Goal: Task Accomplishment & Management: Use online tool/utility

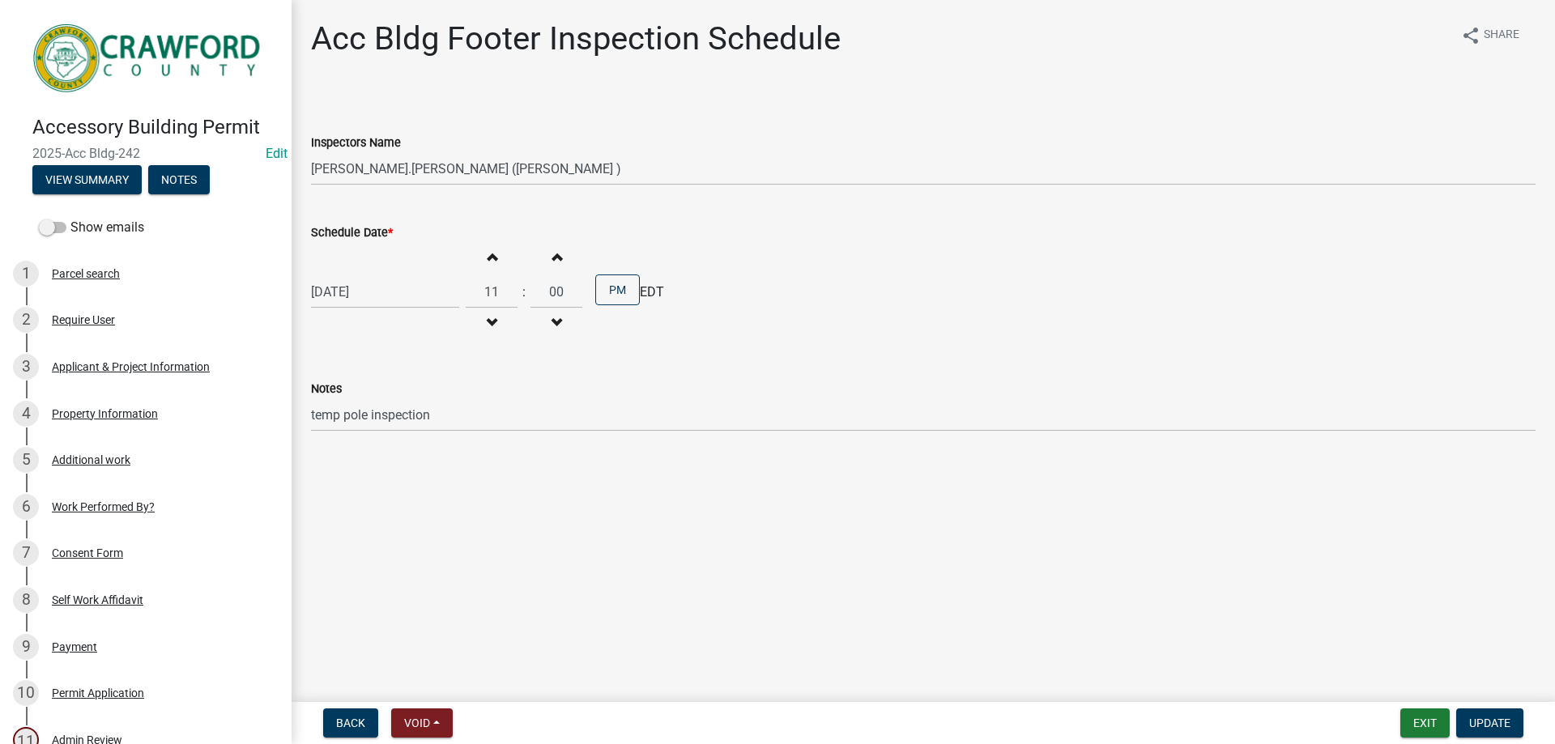
select select "a844a88f-ba44-4800-9e08-05e10520dbf6"
click at [175, 177] on button "Notes" at bounding box center [179, 179] width 62 height 29
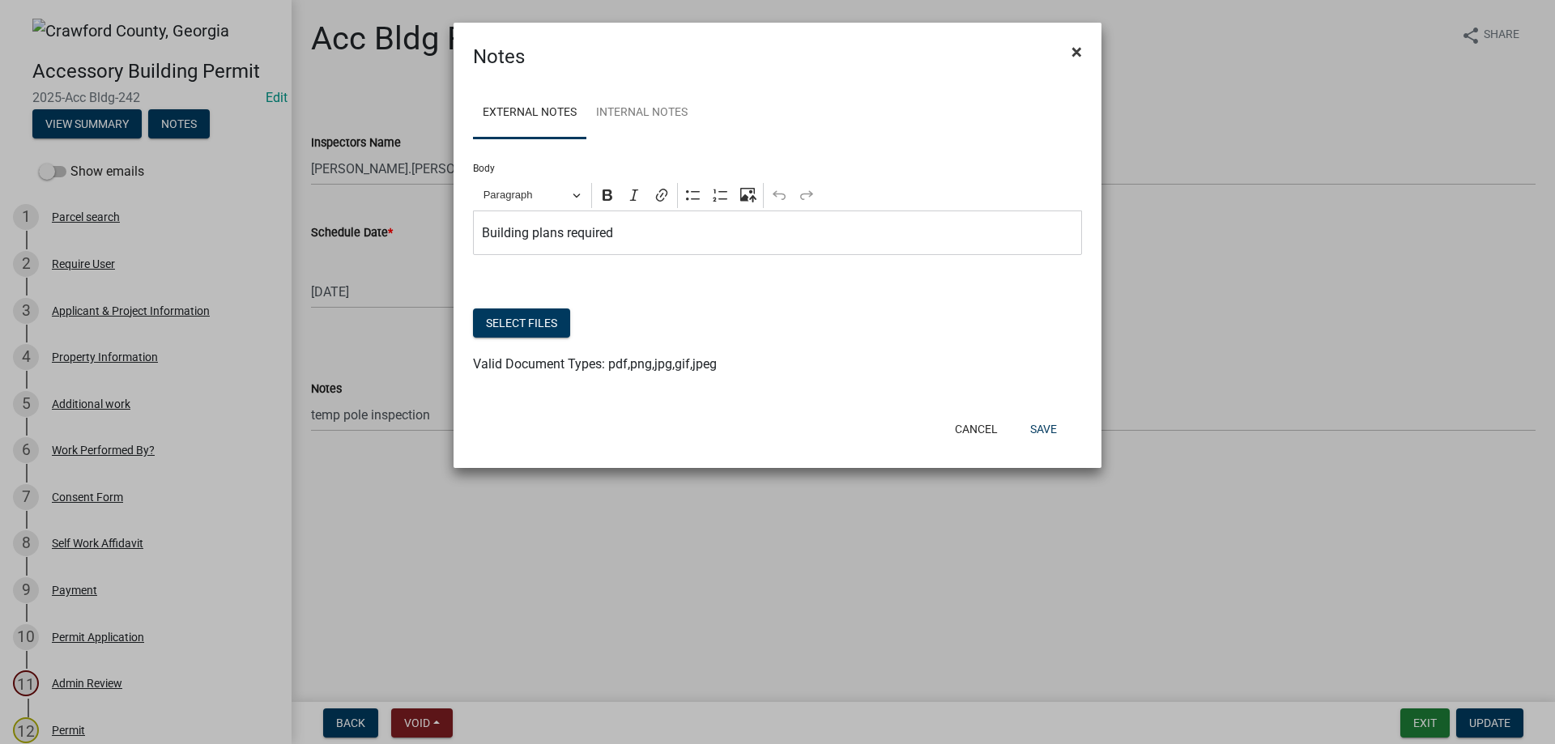
click at [1076, 52] on span "×" at bounding box center [1076, 51] width 11 height 23
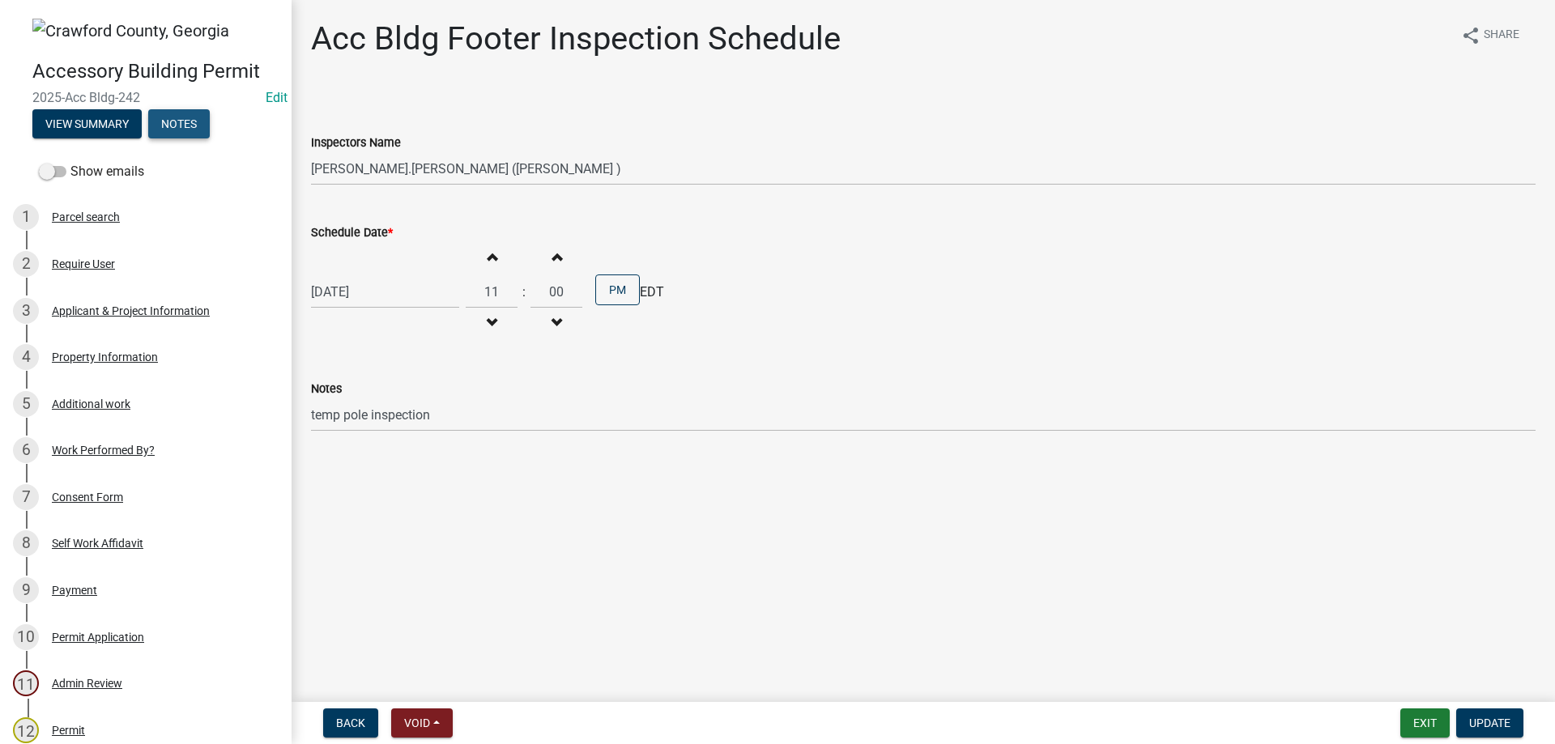
click at [192, 121] on button "Notes" at bounding box center [179, 123] width 62 height 29
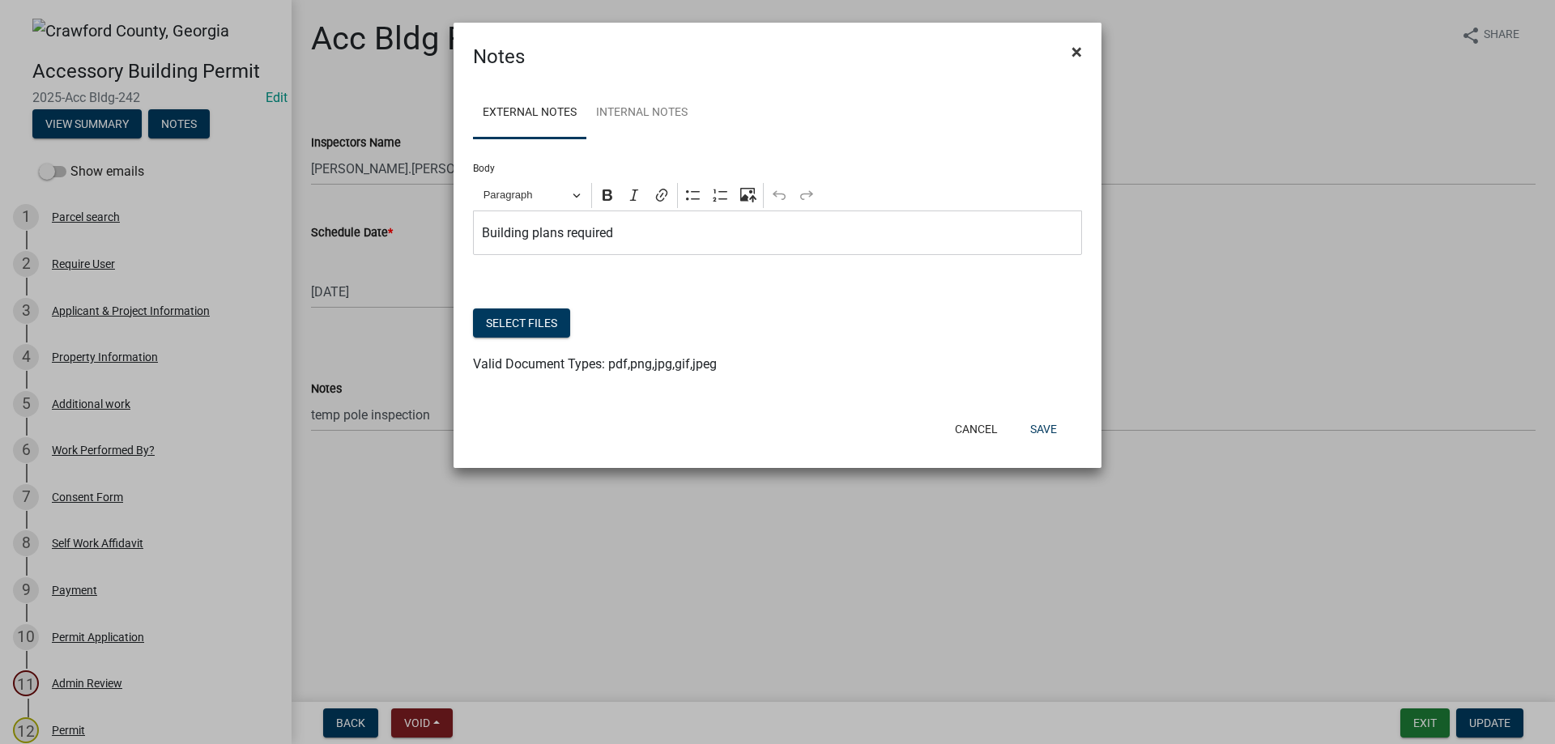
click at [1079, 49] on span "×" at bounding box center [1076, 51] width 11 height 23
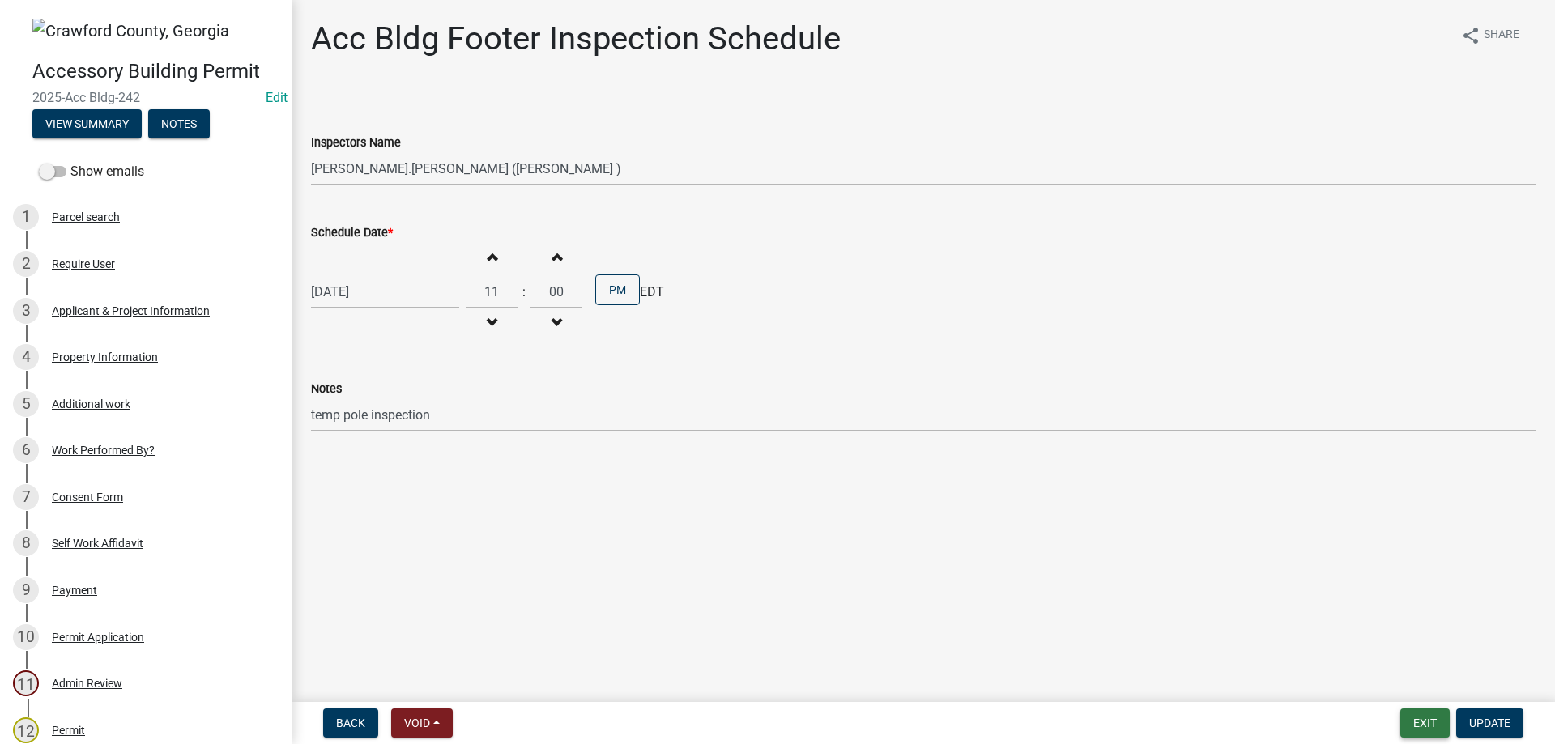
click at [1419, 731] on button "Exit" at bounding box center [1424, 723] width 49 height 29
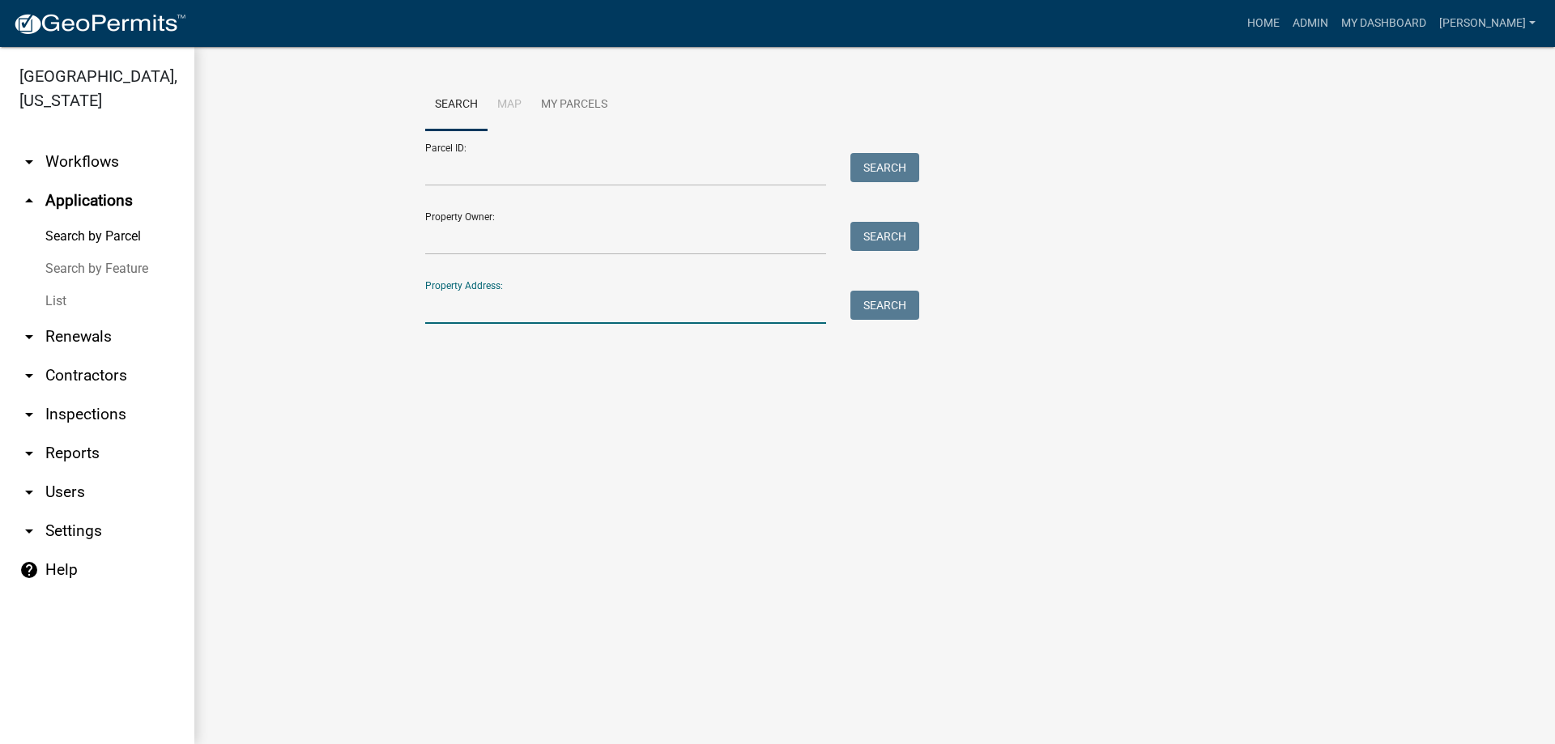
click at [509, 309] on input "Property Address:" at bounding box center [625, 307] width 401 height 33
type input "1001"
click at [896, 307] on button "Search" at bounding box center [884, 305] width 69 height 29
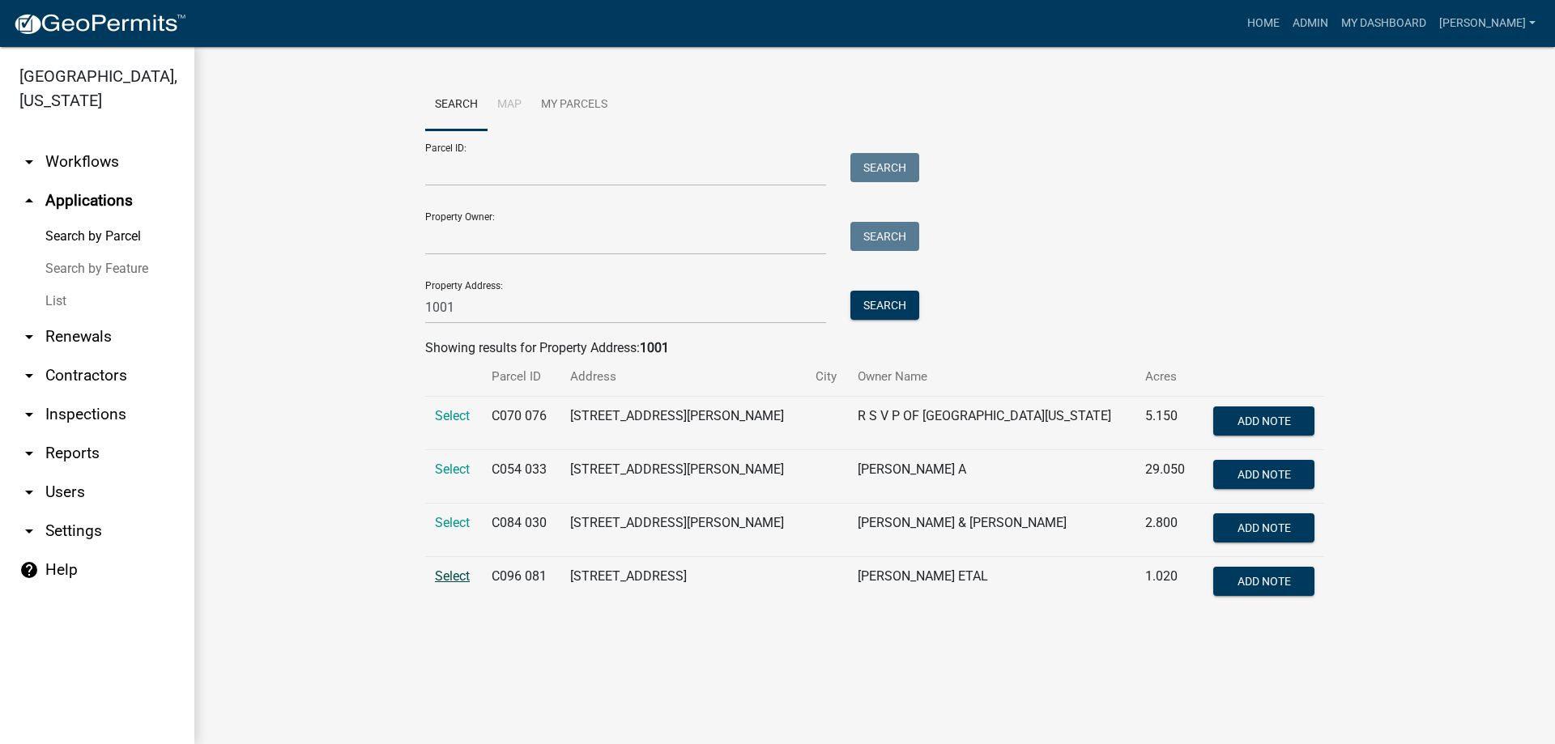
click at [442, 577] on span "Select" at bounding box center [452, 576] width 35 height 15
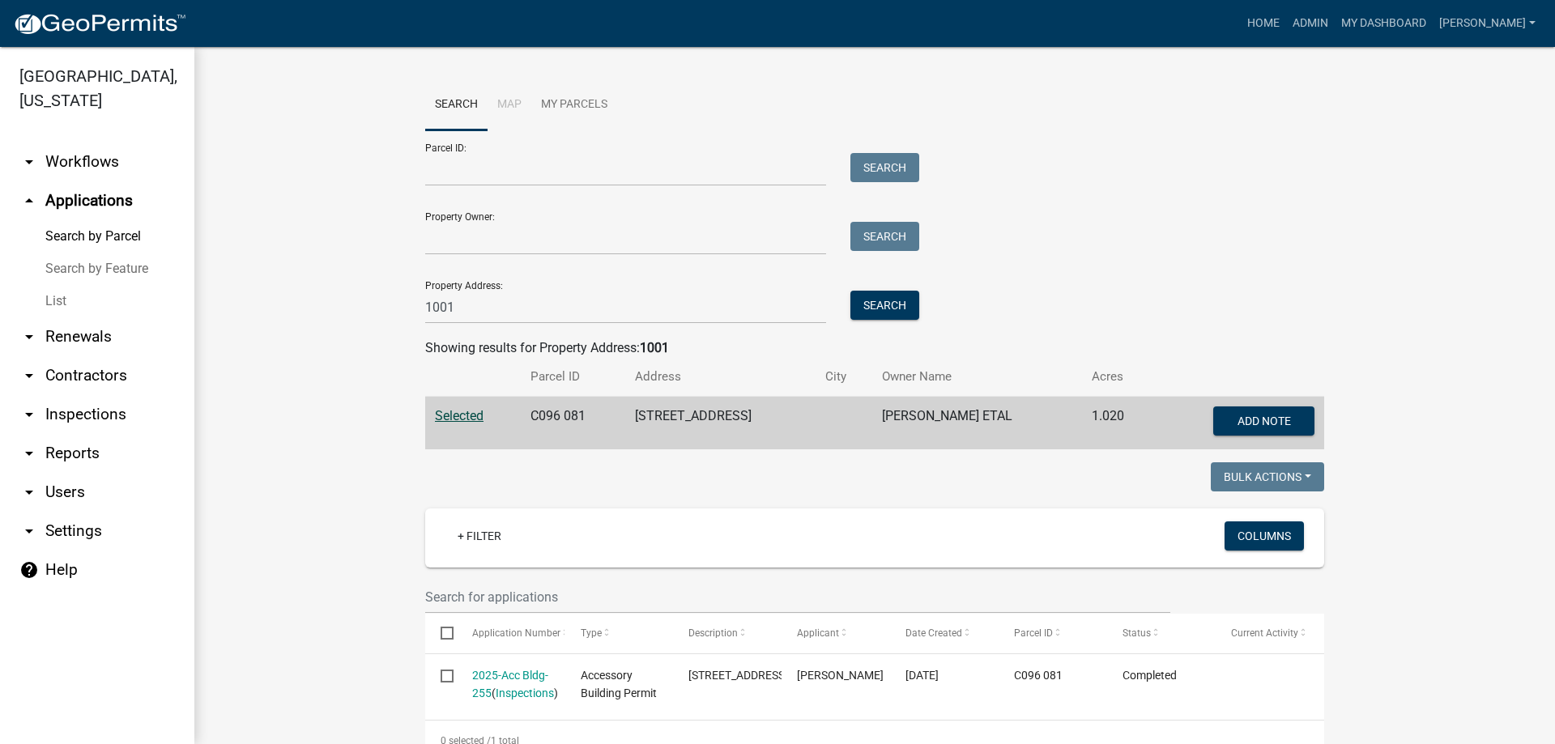
scroll to position [68, 0]
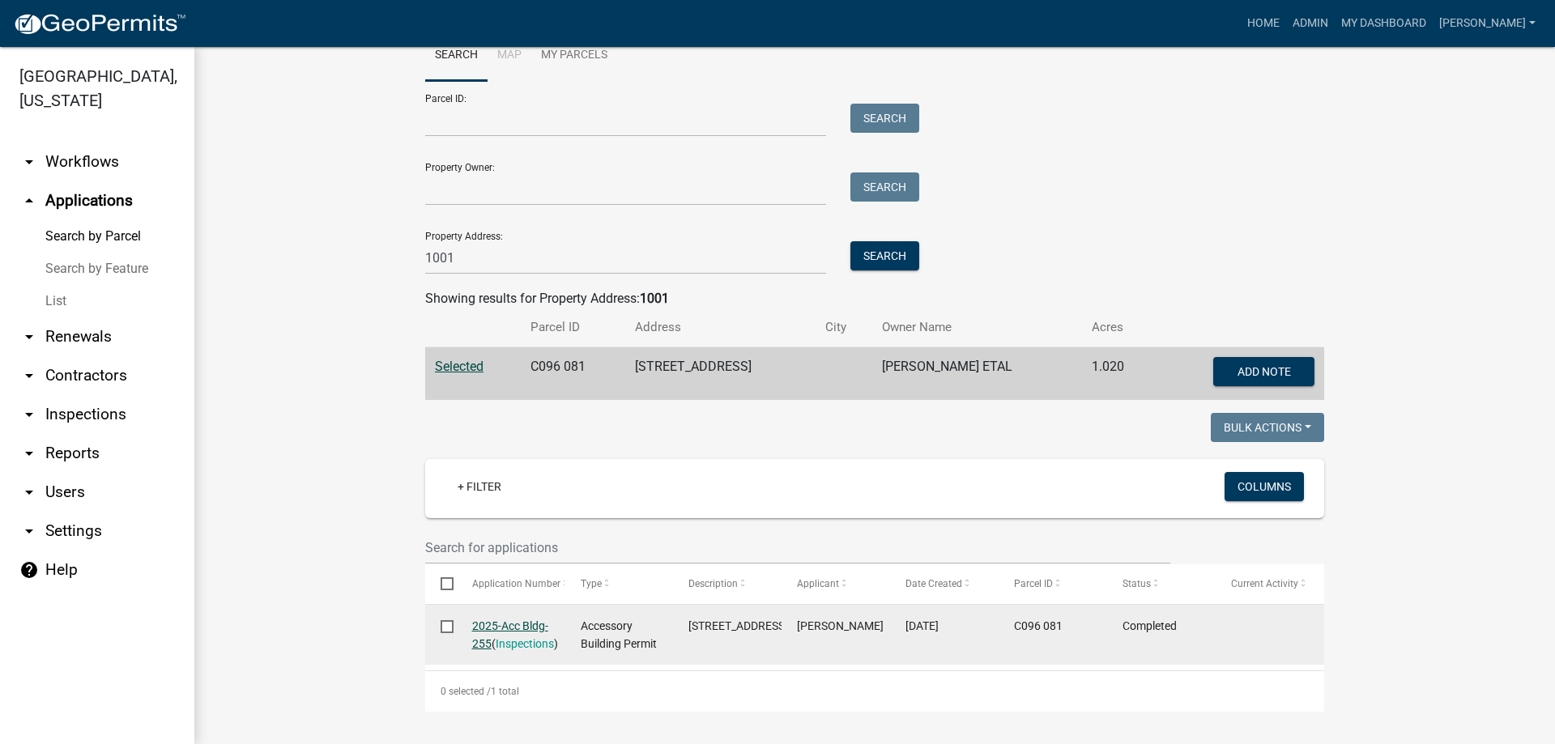
click at [512, 620] on link "2025-Acc Bldg-255" at bounding box center [510, 636] width 76 height 32
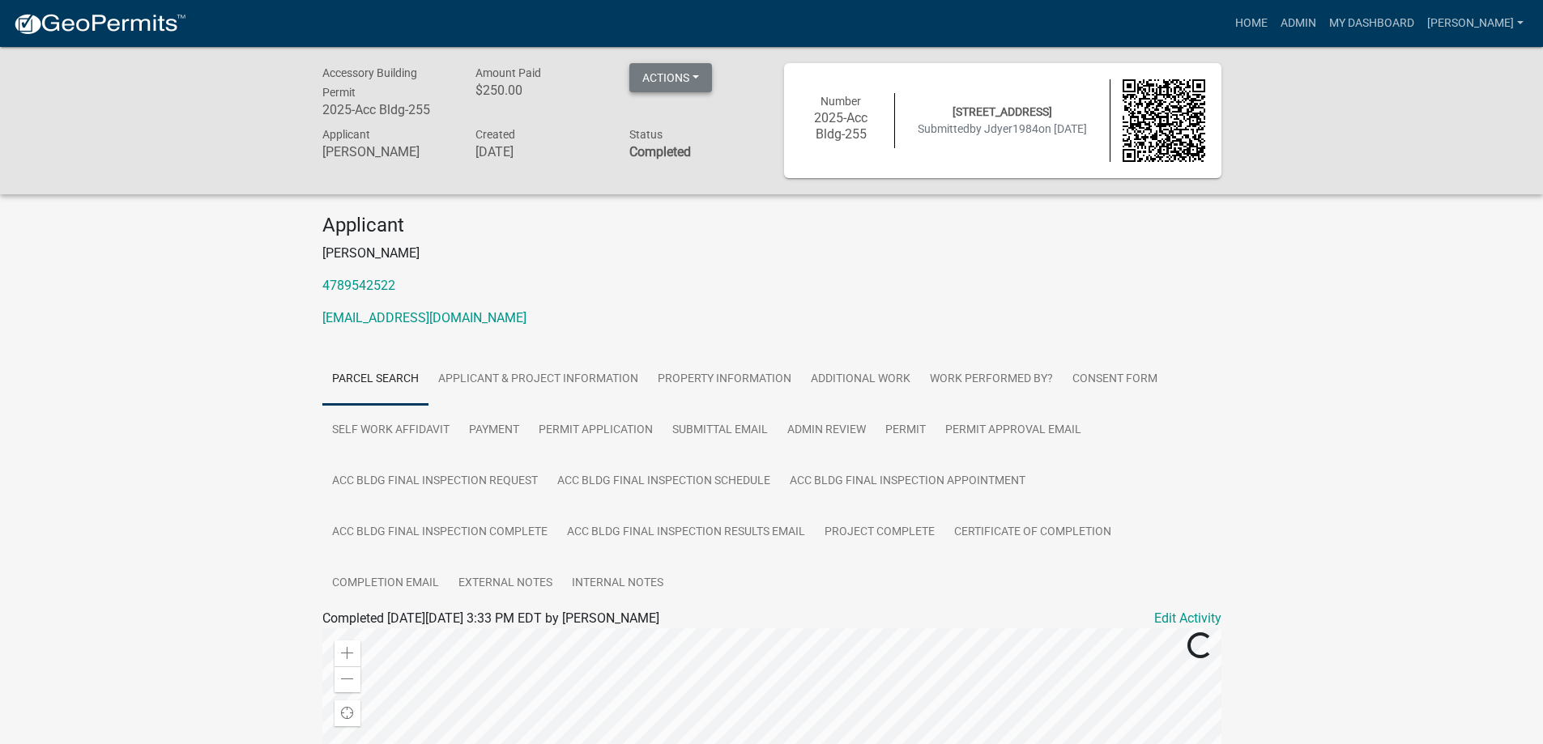
click at [700, 75] on button "Actions" at bounding box center [670, 77] width 83 height 29
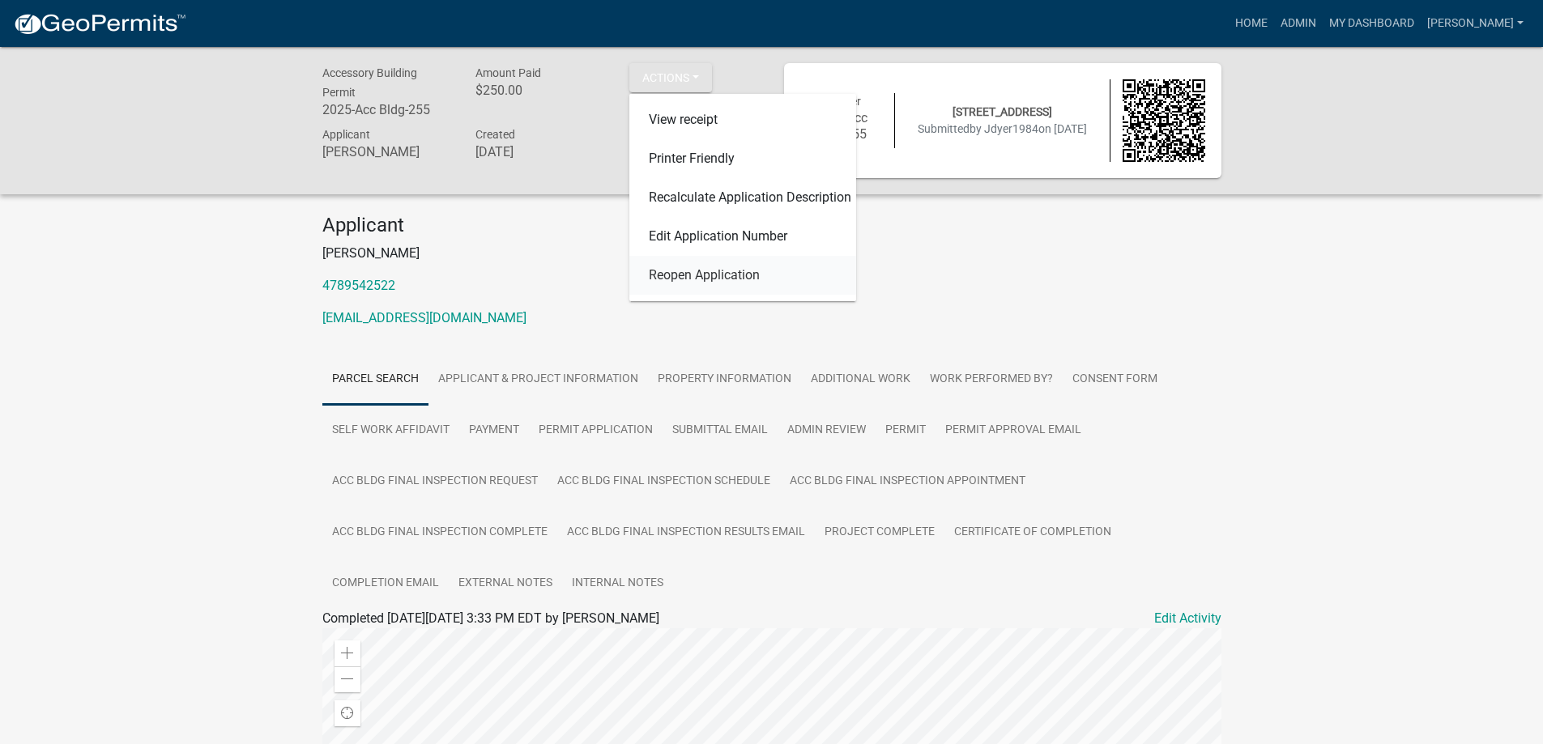
click at [714, 275] on link "Reopen Application" at bounding box center [742, 275] width 227 height 39
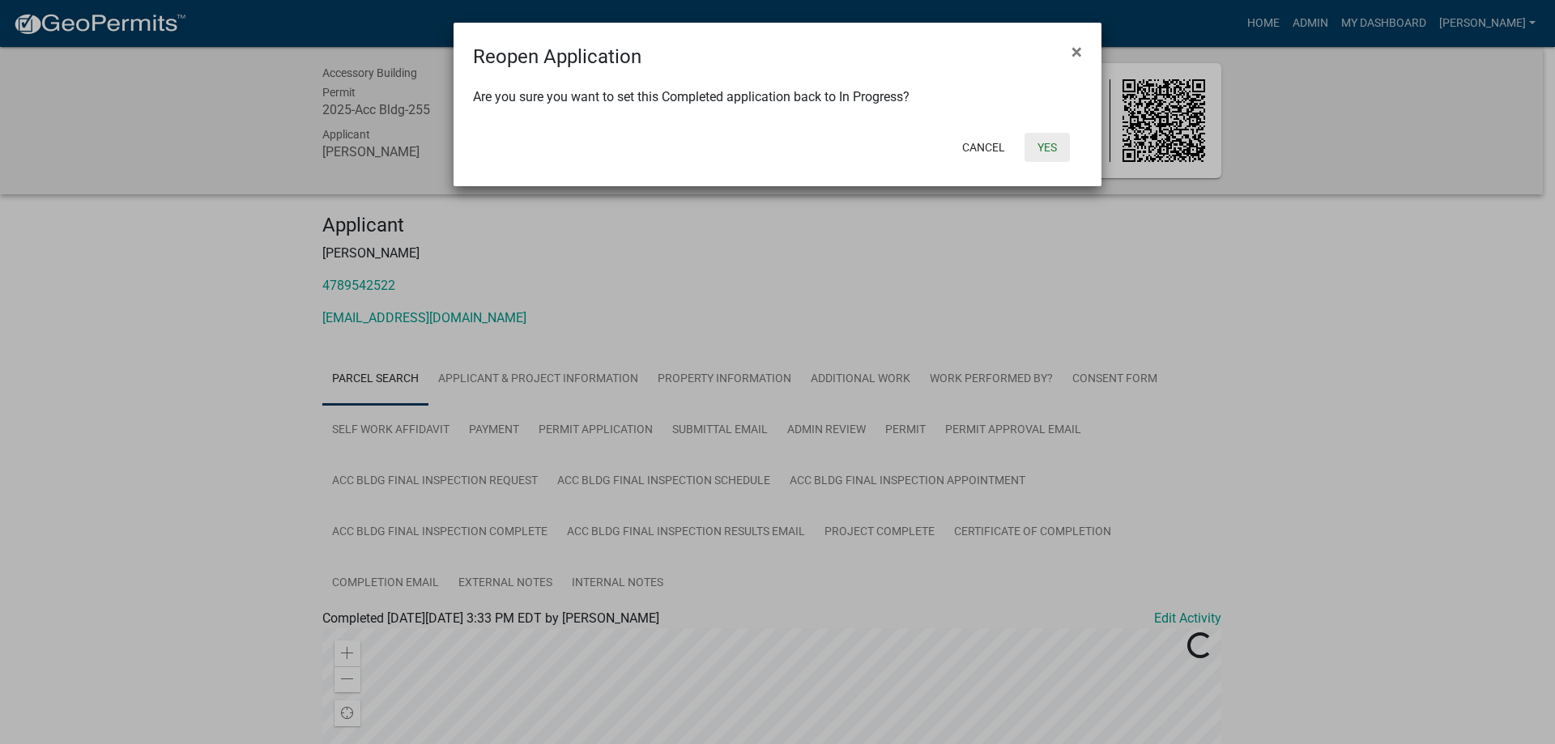
click at [1042, 145] on button "Yes" at bounding box center [1046, 147] width 45 height 29
